Goal: Check status: Check status

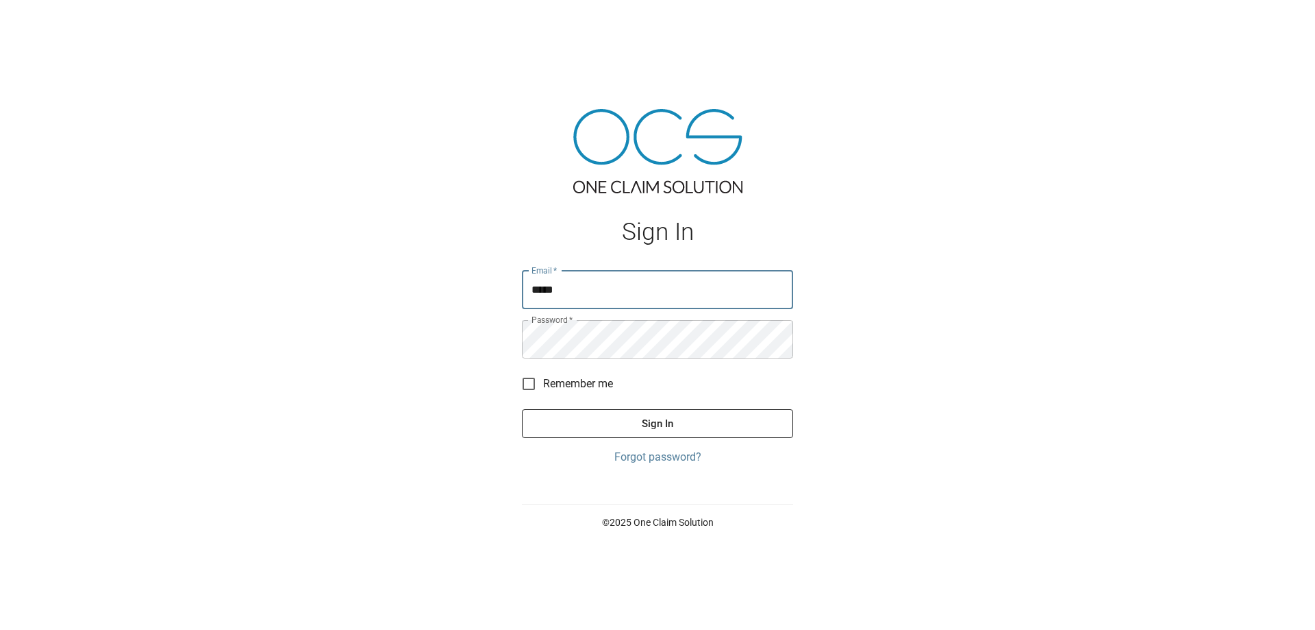
type input "**********"
click at [522, 409] on button "Sign In" at bounding box center [657, 423] width 271 height 29
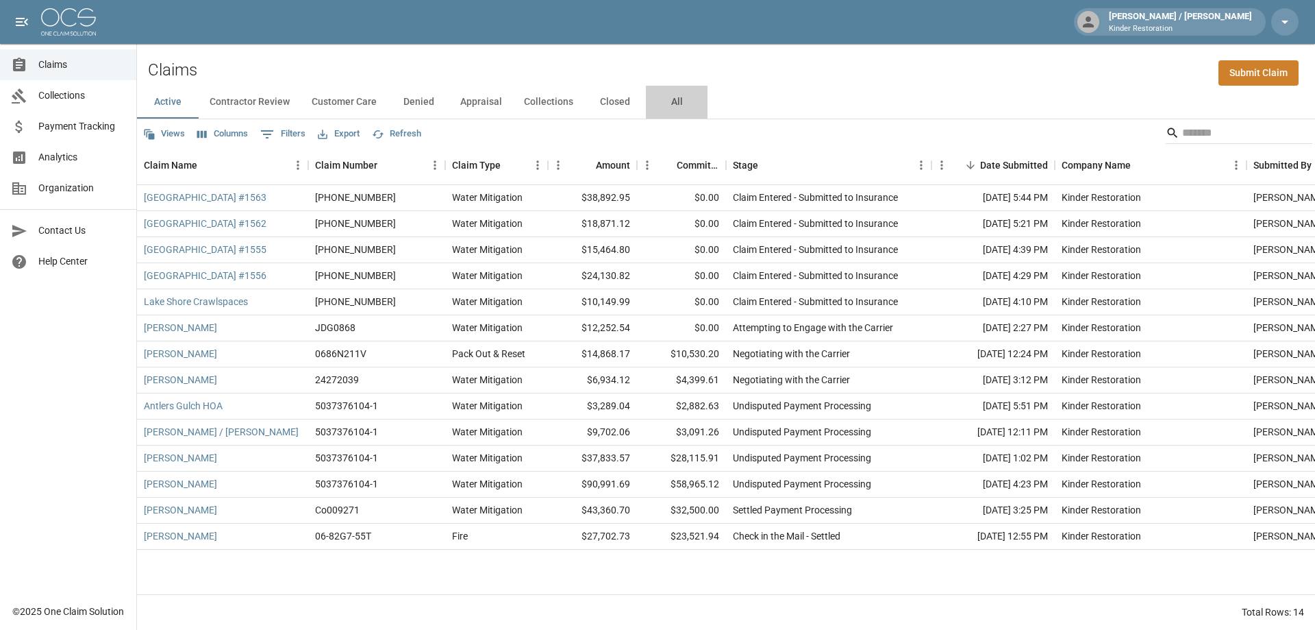
click at [676, 104] on button "All" at bounding box center [677, 102] width 62 height 33
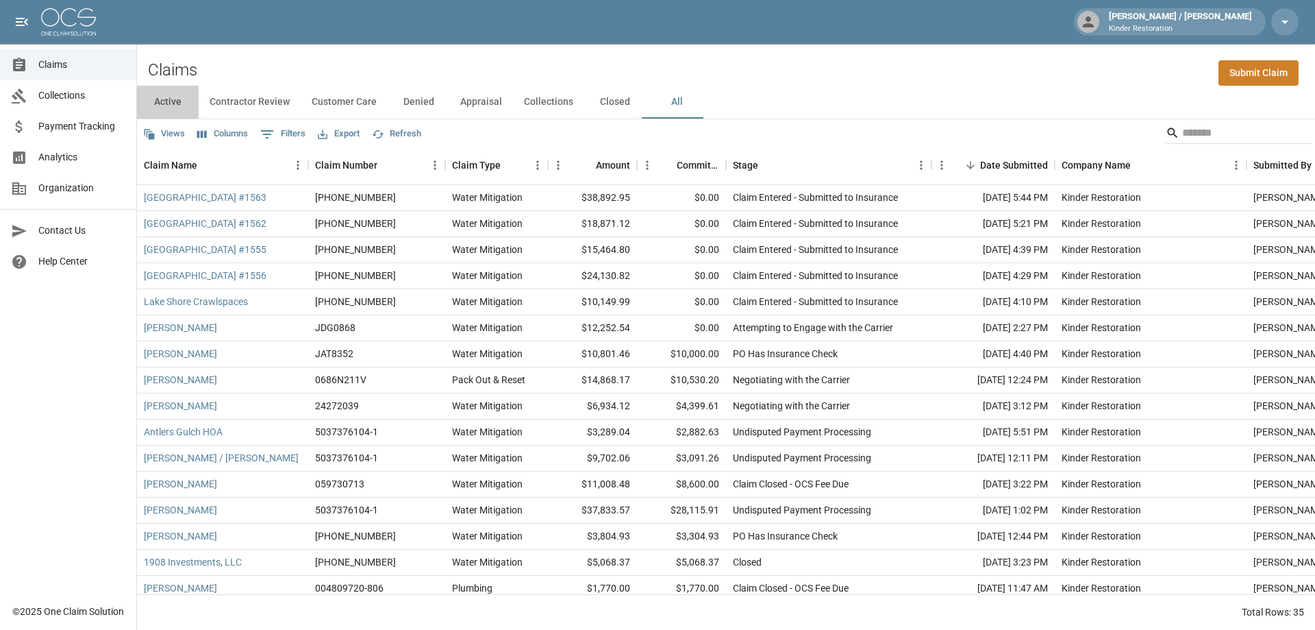
drag, startPoint x: 173, startPoint y: 102, endPoint x: 177, endPoint y: 108, distance: 7.1
click at [173, 103] on button "Active" at bounding box center [168, 102] width 62 height 33
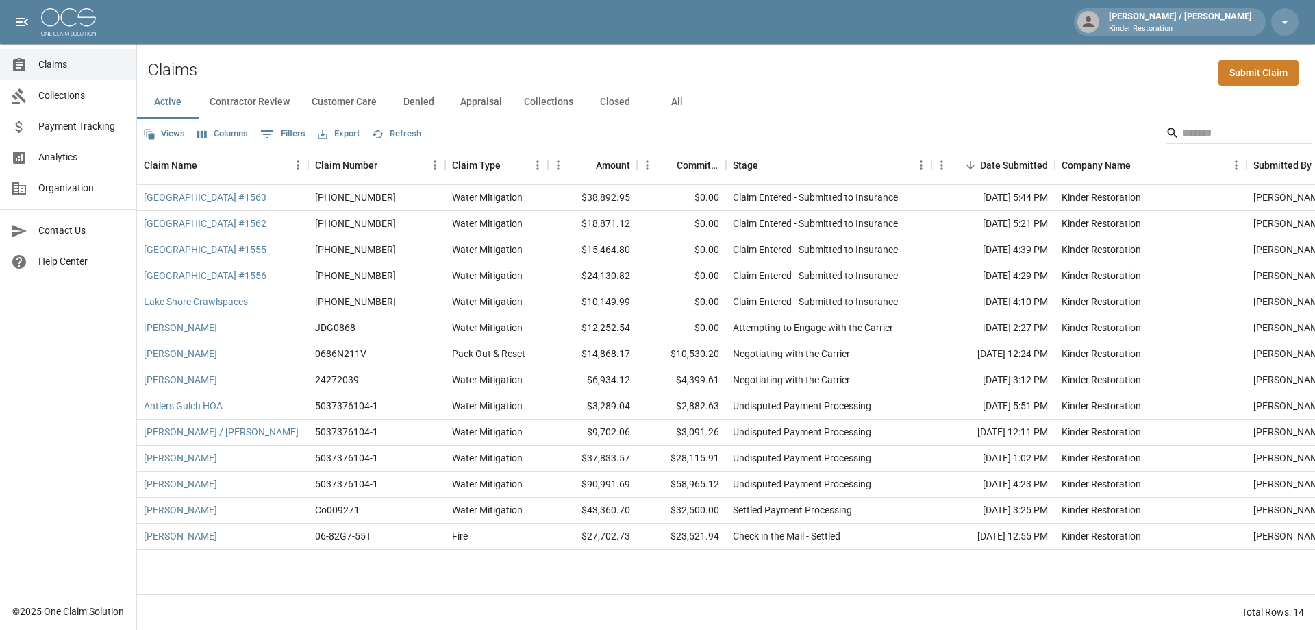
click at [671, 99] on button "All" at bounding box center [677, 102] width 62 height 33
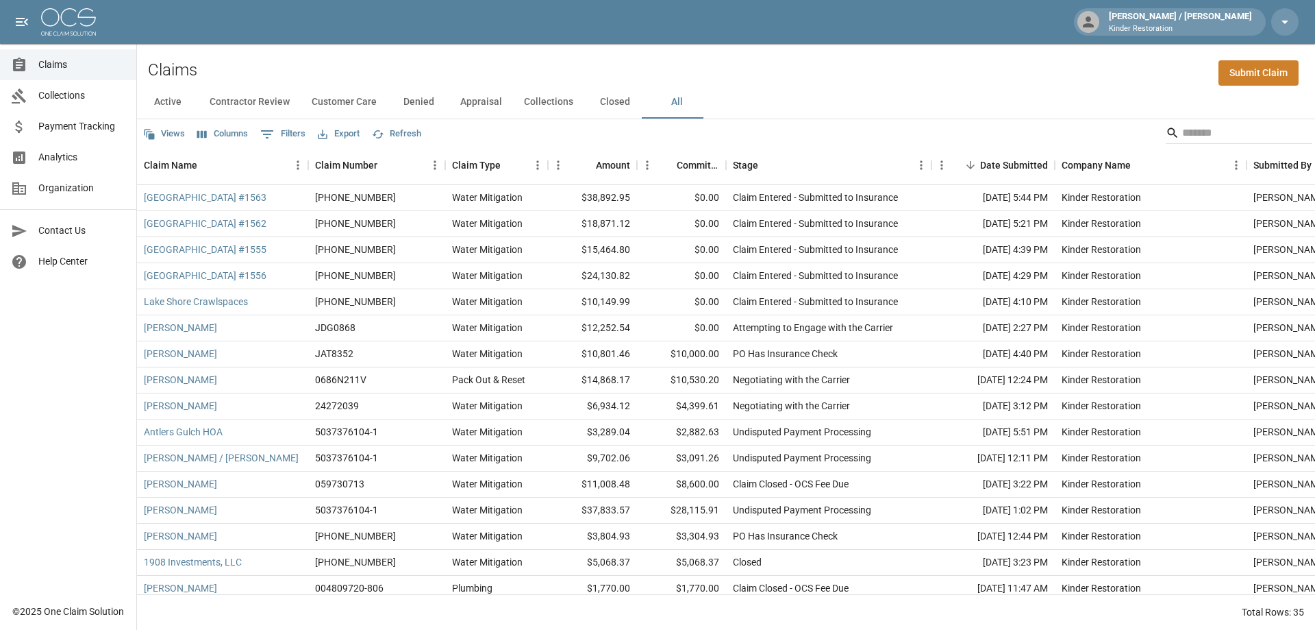
click at [603, 108] on button "Closed" at bounding box center [615, 102] width 62 height 33
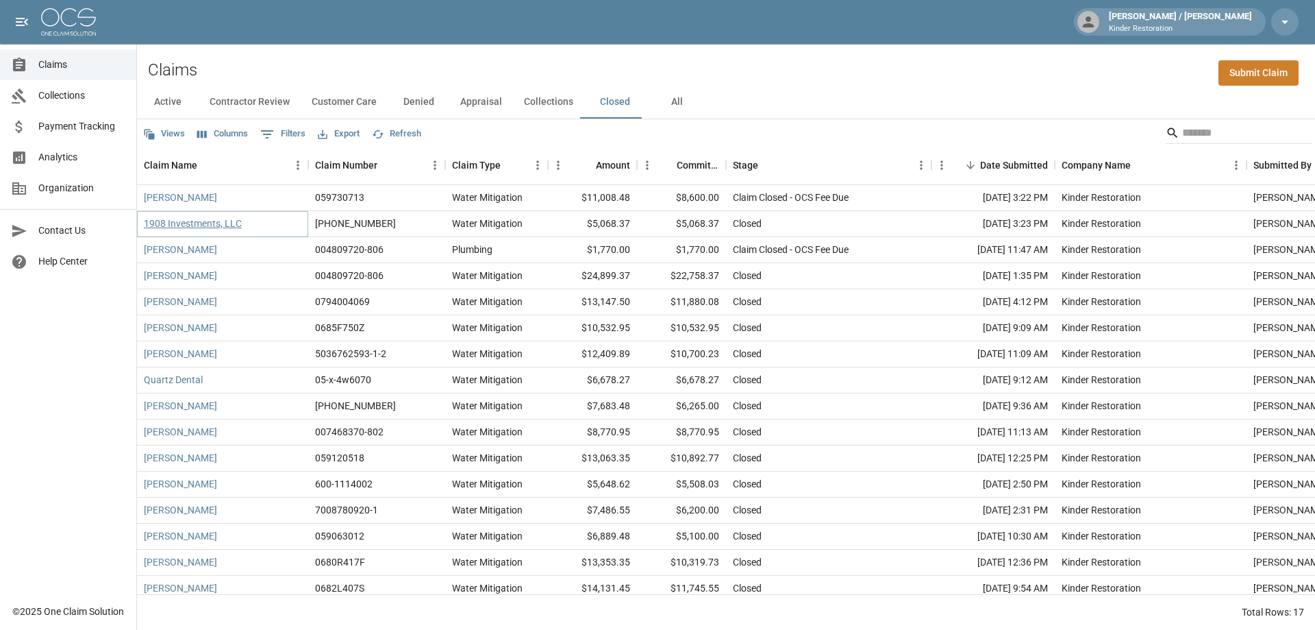
click at [212, 224] on link "1908 Investments, LLC" at bounding box center [193, 223] width 98 height 14
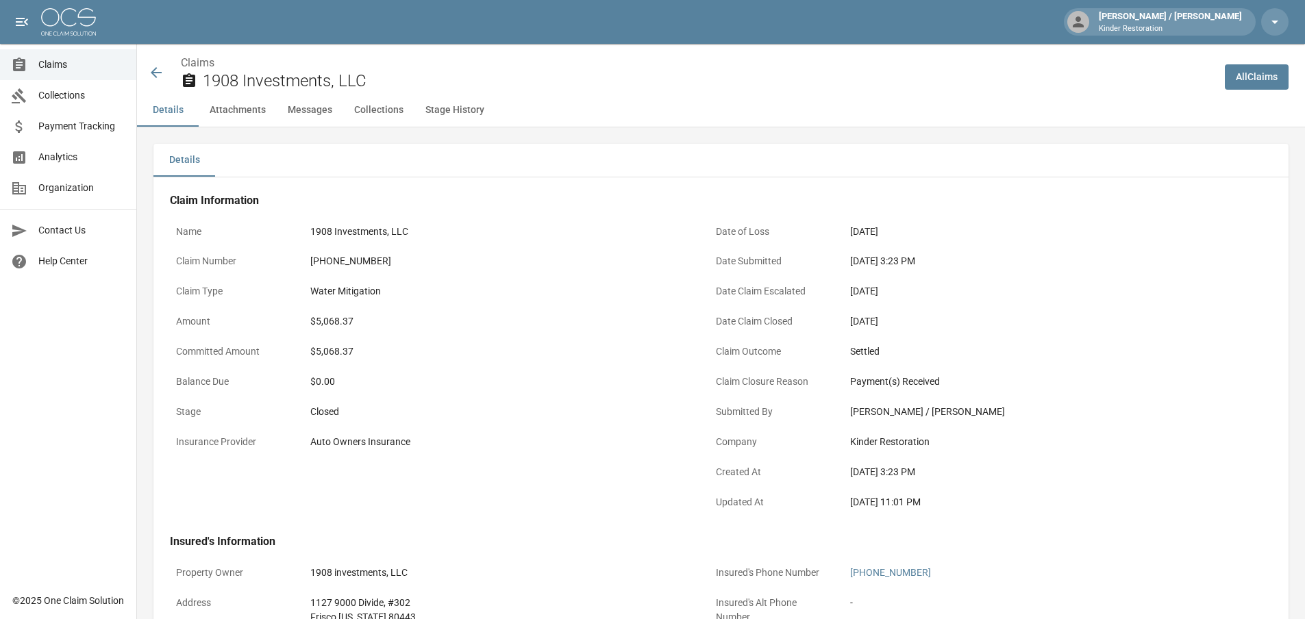
click at [163, 69] on icon at bounding box center [156, 72] width 16 height 16
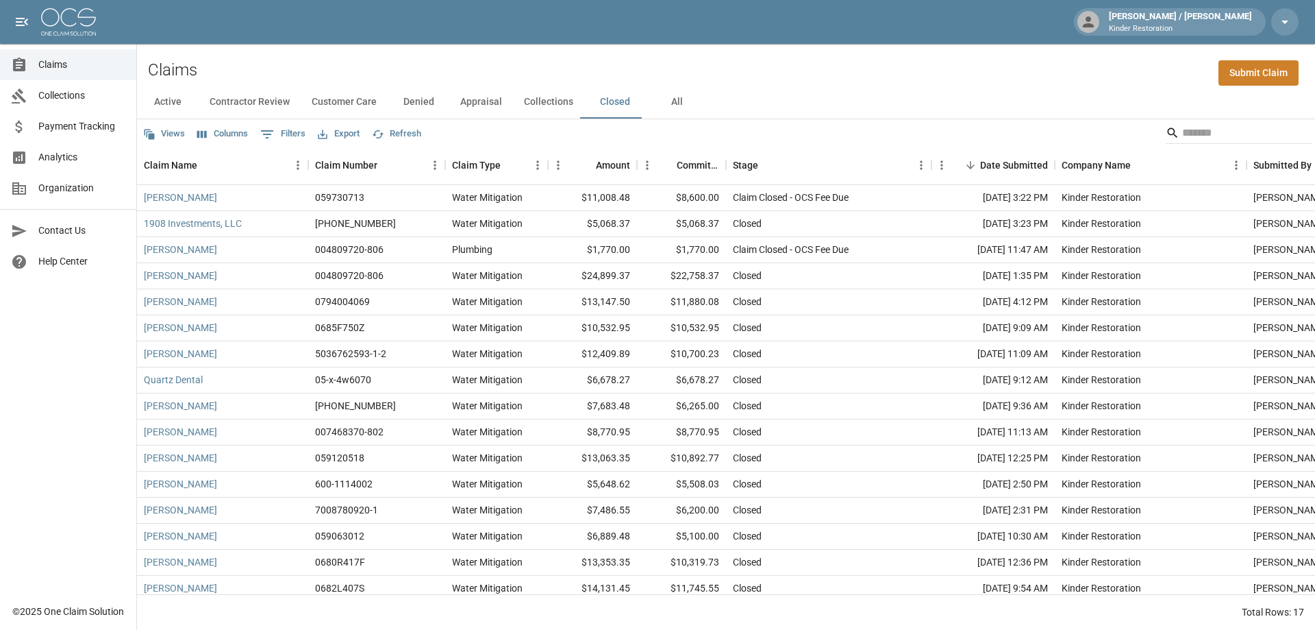
click at [665, 97] on button "All" at bounding box center [677, 102] width 62 height 33
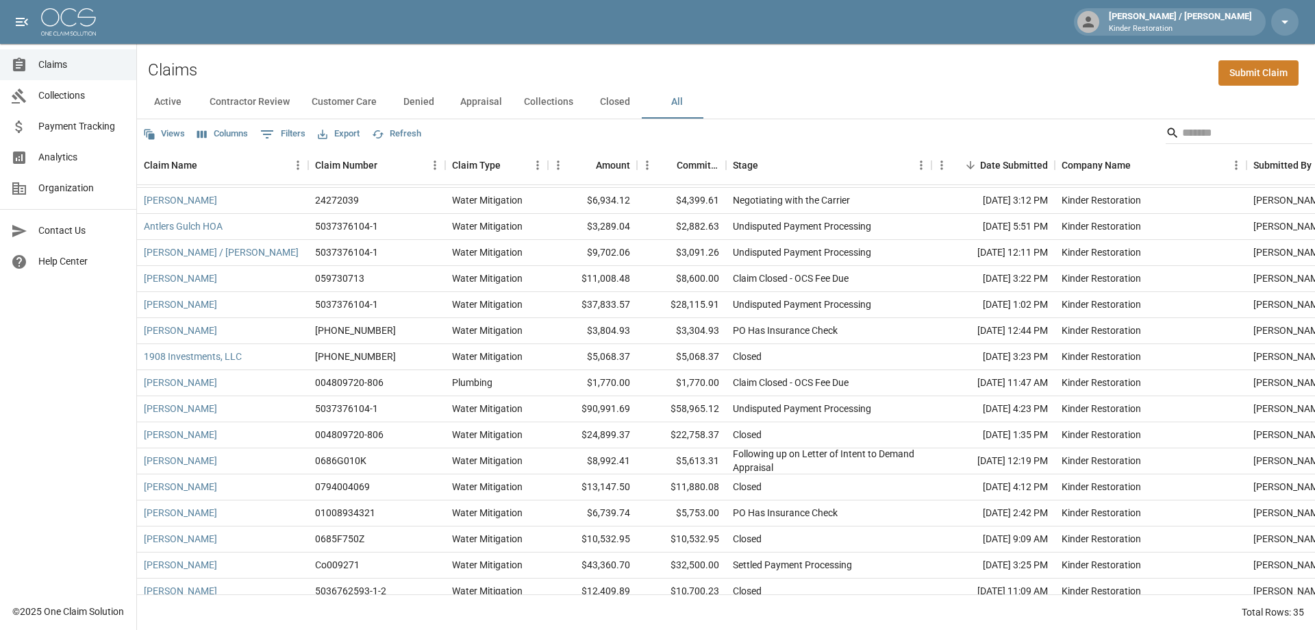
scroll to position [137, 0]
